Goal: Task Accomplishment & Management: Complete application form

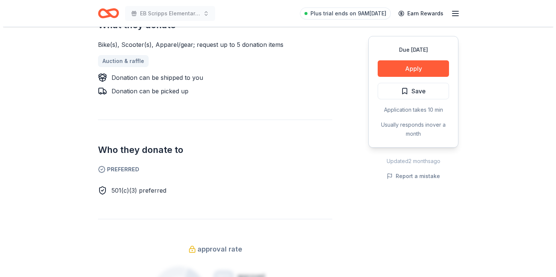
scroll to position [315, 0]
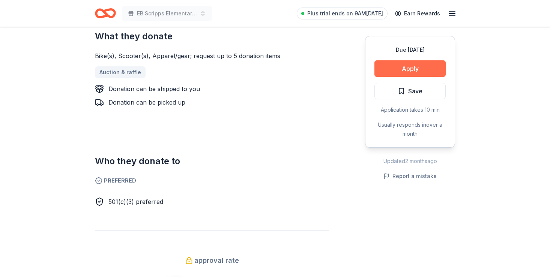
click at [415, 71] on button "Apply" at bounding box center [410, 68] width 71 height 17
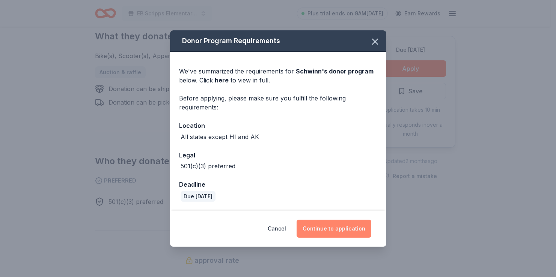
click at [349, 228] on button "Continue to application" at bounding box center [334, 229] width 75 height 18
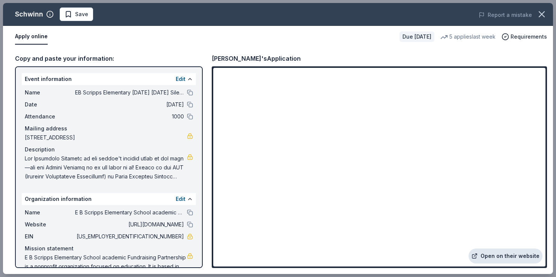
click at [502, 252] on link "Open on their website" at bounding box center [506, 256] width 74 height 15
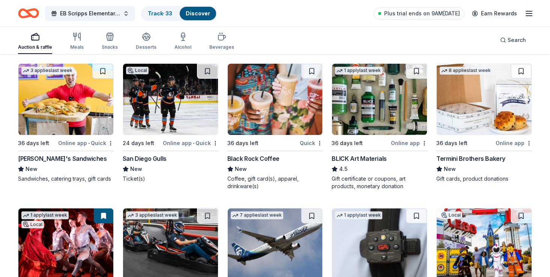
scroll to position [1608, 0]
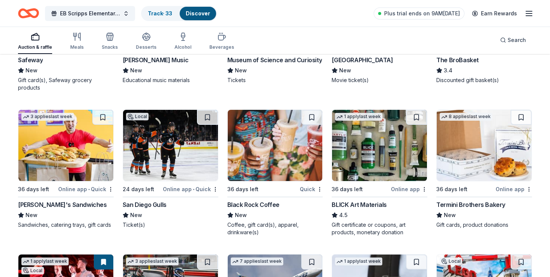
click at [287, 163] on img at bounding box center [275, 145] width 95 height 71
click at [388, 134] on img at bounding box center [379, 145] width 95 height 71
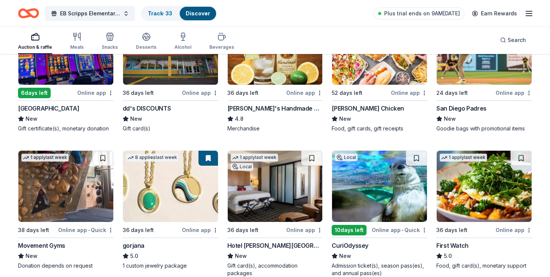
scroll to position [1277, 0]
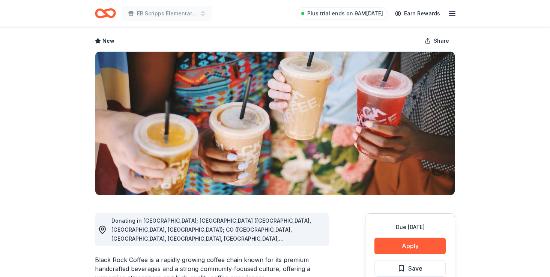
scroll to position [36, 0]
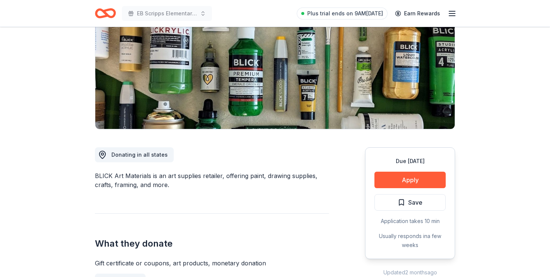
scroll to position [113, 0]
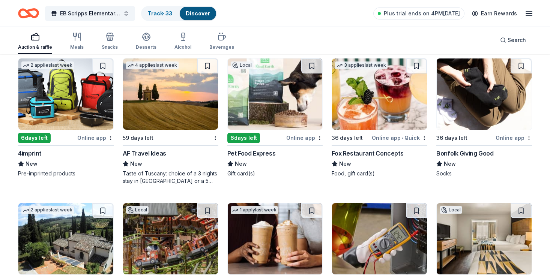
scroll to position [2095, 0]
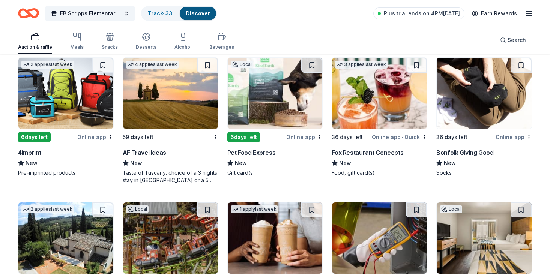
click at [159, 79] on img at bounding box center [170, 93] width 95 height 71
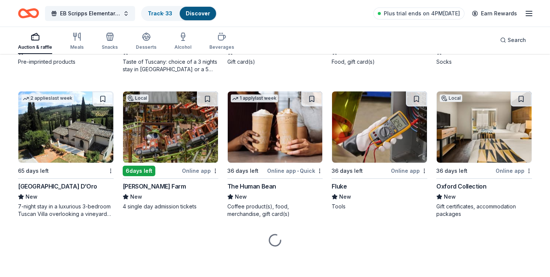
scroll to position [2207, 0]
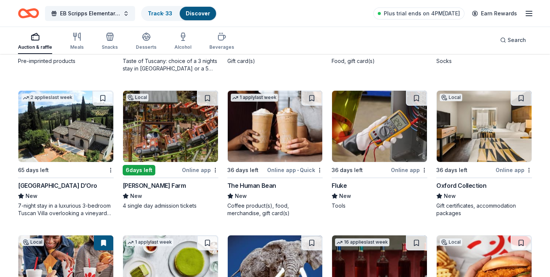
click at [64, 125] on img at bounding box center [65, 126] width 95 height 71
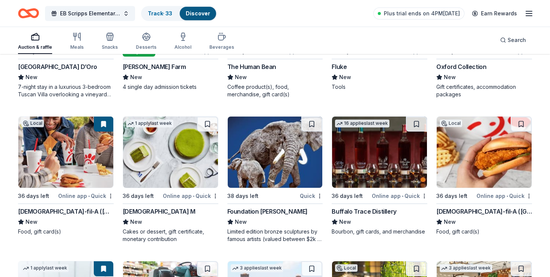
scroll to position [2327, 0]
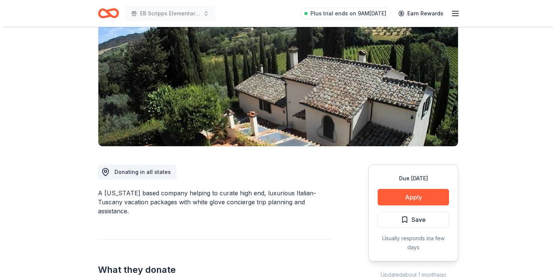
scroll to position [86, 0]
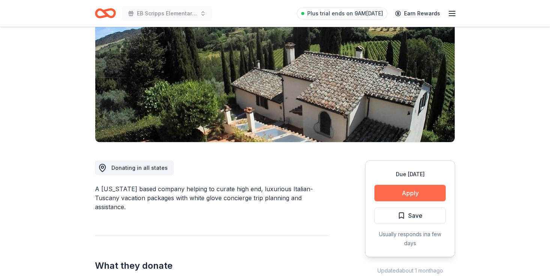
click at [410, 190] on button "Apply" at bounding box center [410, 193] width 71 height 17
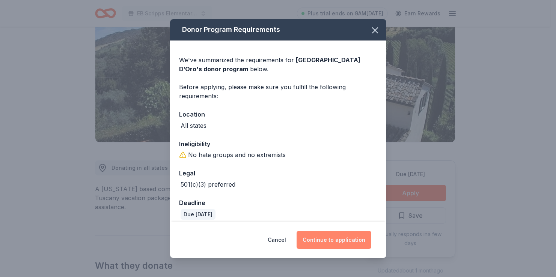
click at [338, 239] on button "Continue to application" at bounding box center [334, 240] width 75 height 18
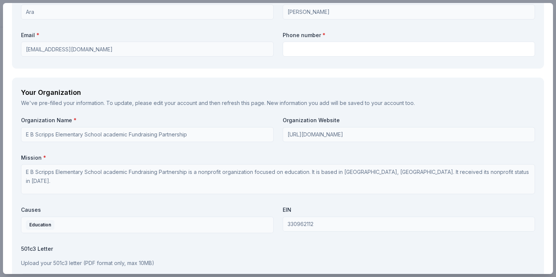
scroll to position [816, 0]
